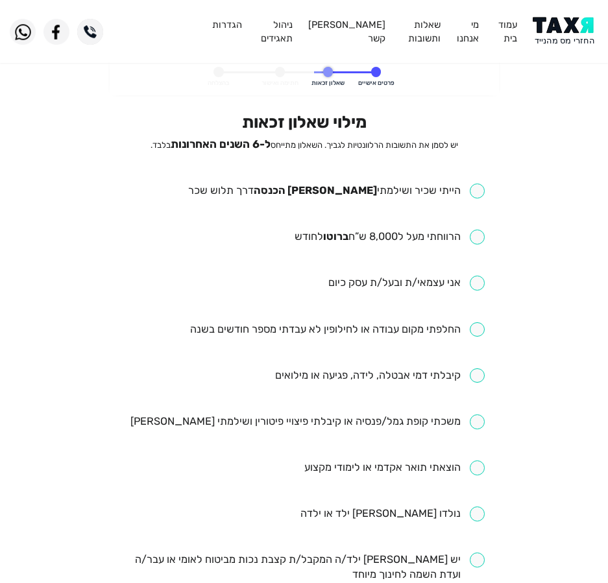
click at [454, 185] on input "checkbox" at bounding box center [336, 190] width 296 height 15
checkbox input "true"
click at [427, 226] on ul "הייתי שכיר ושילמתי מס הכנסה דרך תלוש שכר הרווחתי מעל ל8,000 ש”ח ברוטו לחודש אני…" at bounding box center [303, 536] width 361 height 706
click at [428, 237] on input "checkbox" at bounding box center [389, 237] width 190 height 15
checkbox input "true"
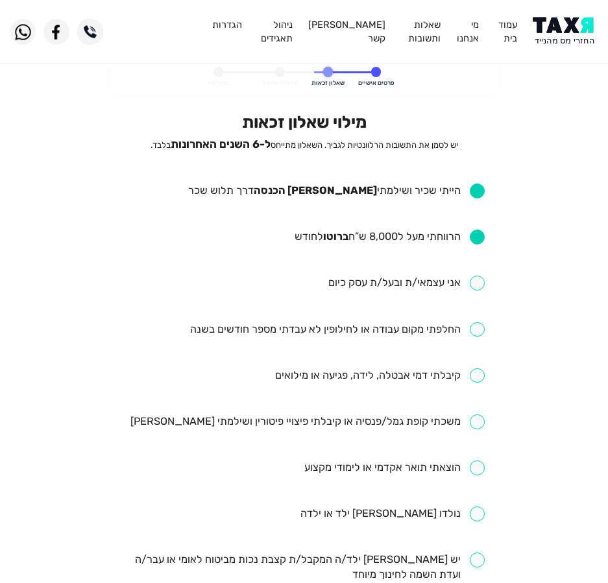
click at [398, 328] on input "checkbox" at bounding box center [337, 329] width 294 height 15
checkbox input "true"
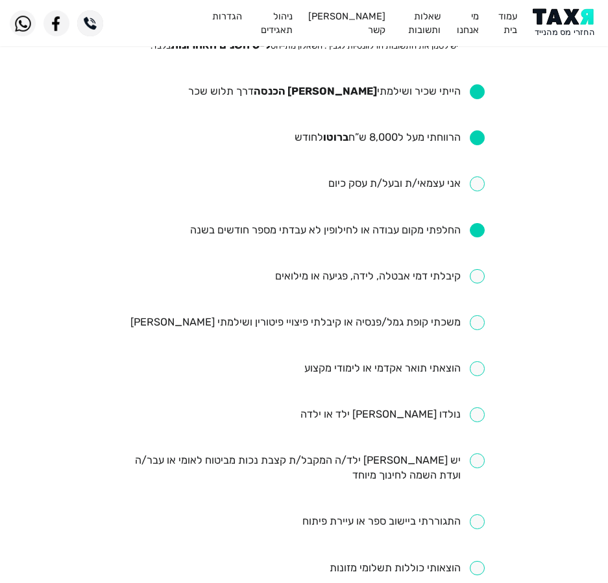
scroll to position [130, 0]
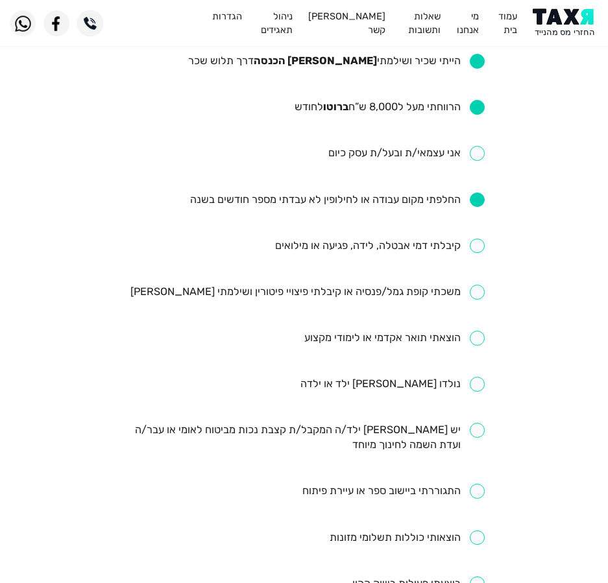
click at [358, 246] on input "checkbox" at bounding box center [379, 246] width 209 height 15
checkbox input "true"
click at [417, 292] on input "checkbox" at bounding box center [307, 292] width 354 height 15
checkbox input "true"
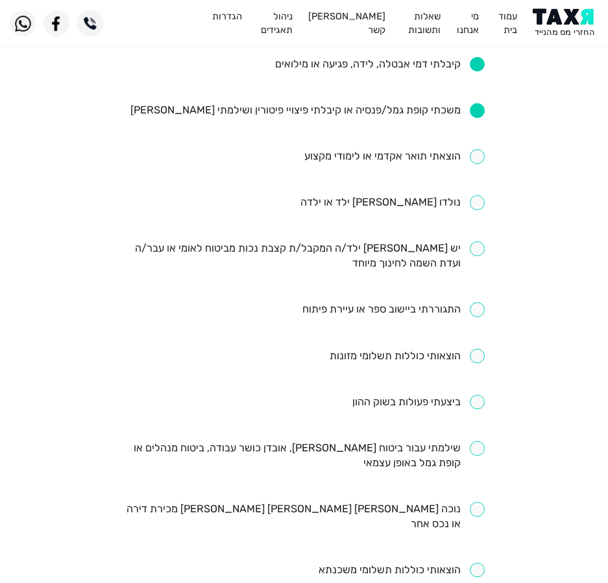
scroll to position [324, 0]
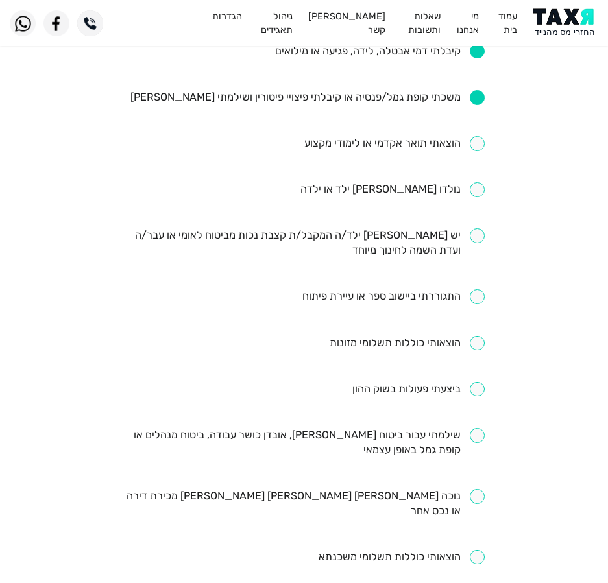
click at [427, 389] on input "checkbox" at bounding box center [418, 389] width 132 height 15
checkbox input "false"
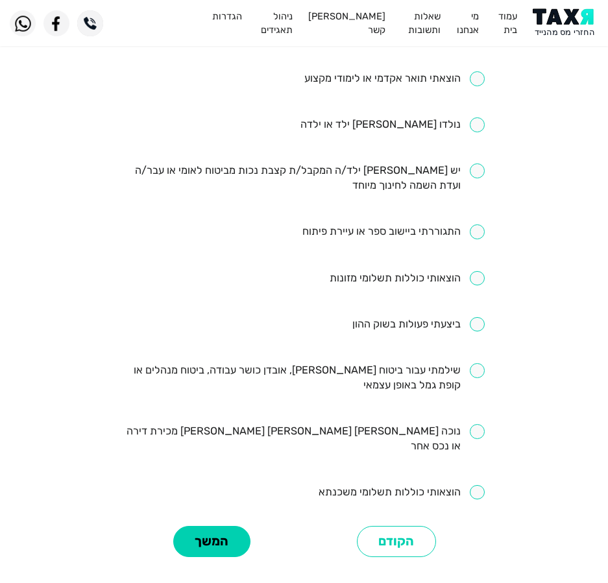
click at [429, 359] on ul "הייתי שכיר ושילמתי מס הכנסה דרך תלוש שכר הרווחתי מעל ל8,000 ש”ח ברוטו לחודש אני…" at bounding box center [303, 147] width 361 height 706
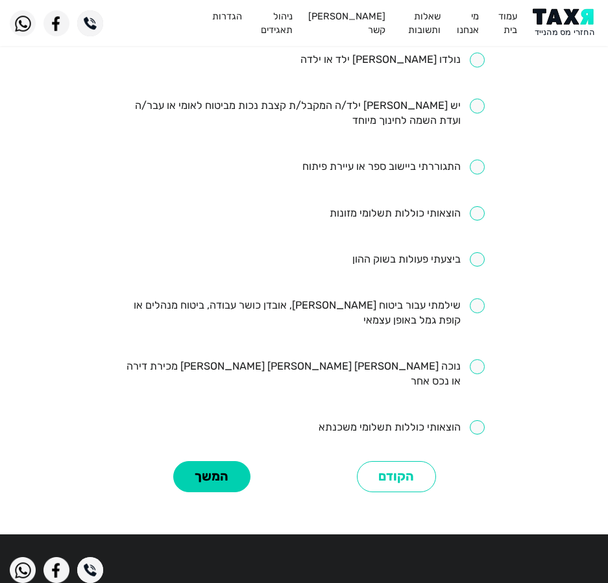
click at [452, 313] on input "checkbox" at bounding box center [303, 313] width 361 height 30
checkbox input "true"
click at [222, 461] on button "המשך" at bounding box center [211, 477] width 77 height 32
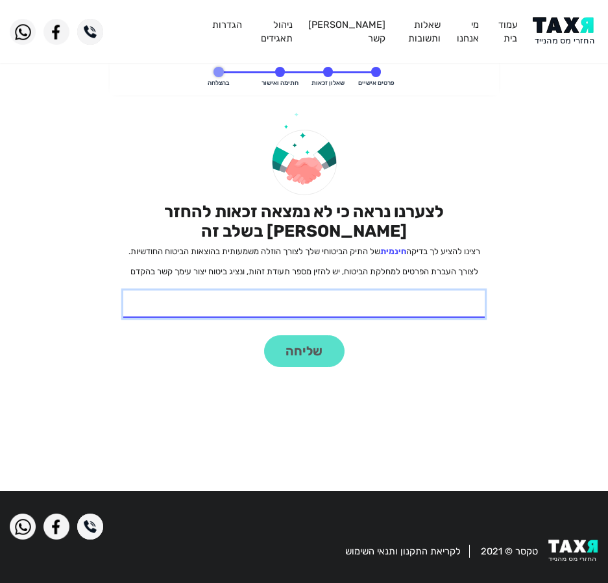
click at [344, 296] on input "* תעודת זהות" at bounding box center [303, 303] width 361 height 27
type input "325187375"
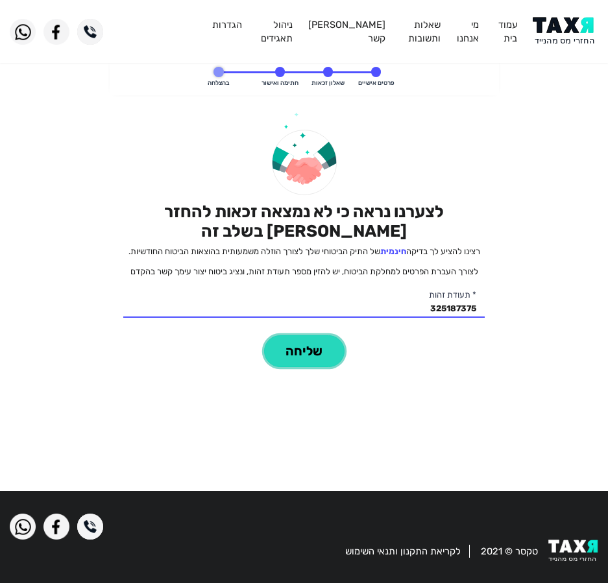
click at [313, 358] on button "שליחה" at bounding box center [304, 351] width 80 height 32
